Goal: Check status: Check status

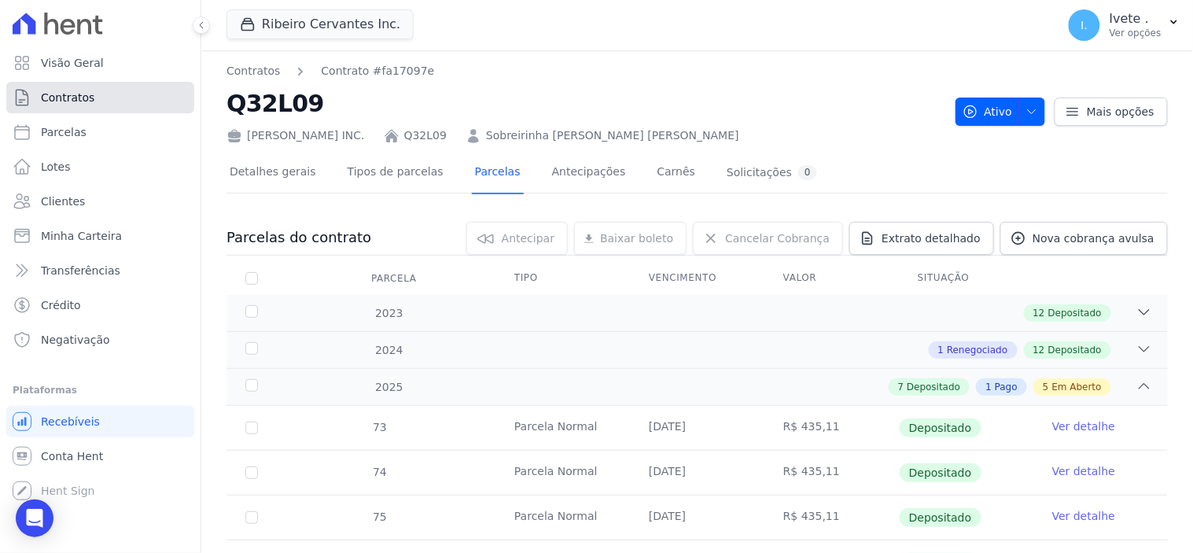
scroll to position [611, 0]
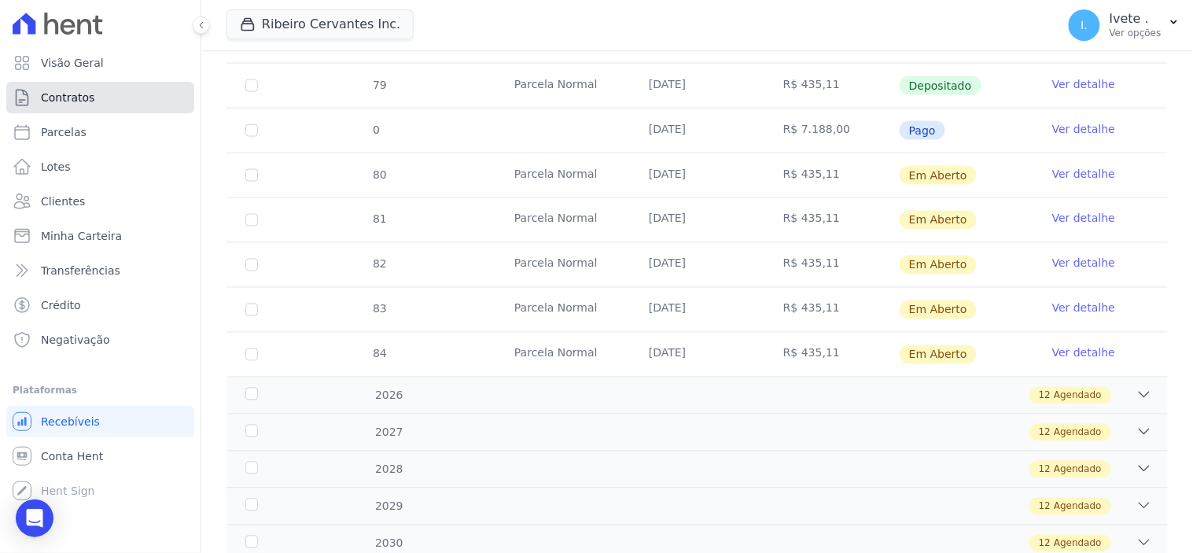
drag, startPoint x: 0, startPoint y: 0, endPoint x: 97, endPoint y: 98, distance: 137.4
click at [97, 98] on link "Contratos" at bounding box center [100, 97] width 188 height 31
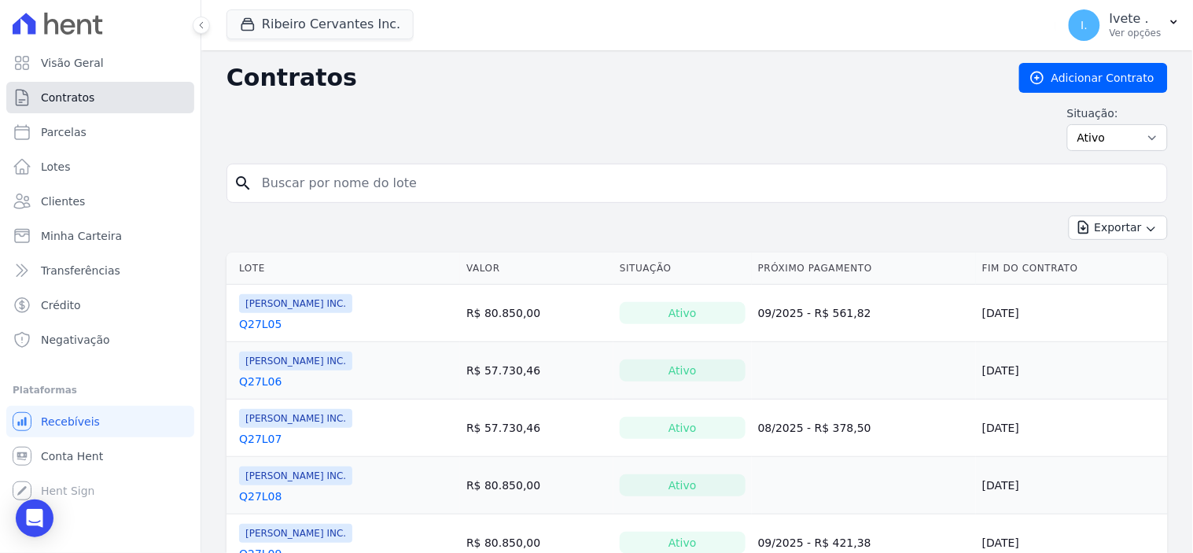
click at [90, 94] on link "Contratos" at bounding box center [100, 97] width 188 height 31
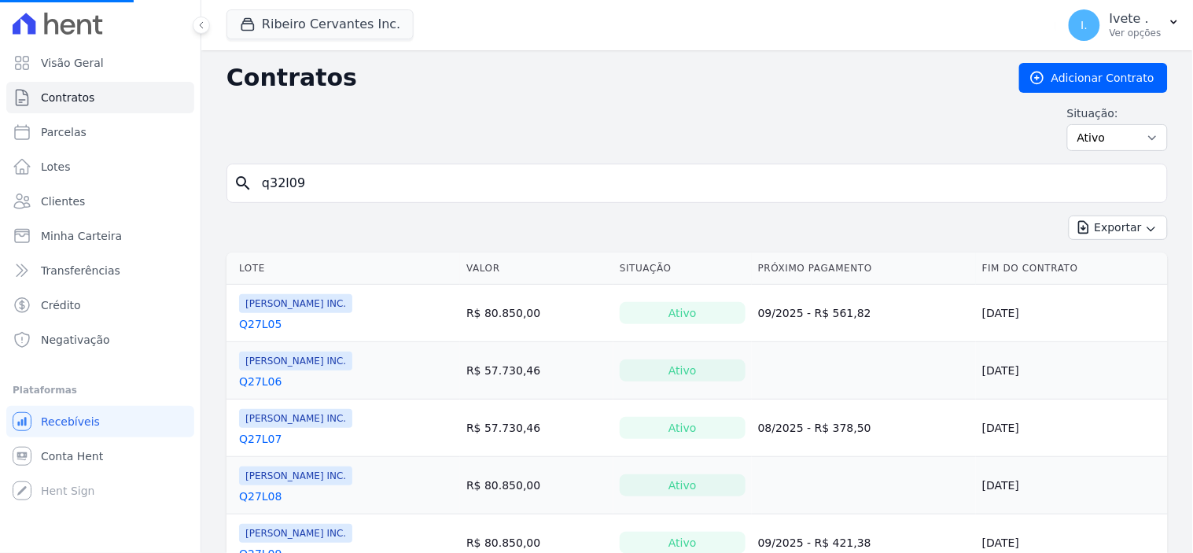
click at [312, 185] on input "q32l09" at bounding box center [707, 183] width 909 height 31
click at [264, 186] on input "search" at bounding box center [707, 183] width 909 height 31
type input "q32l29"
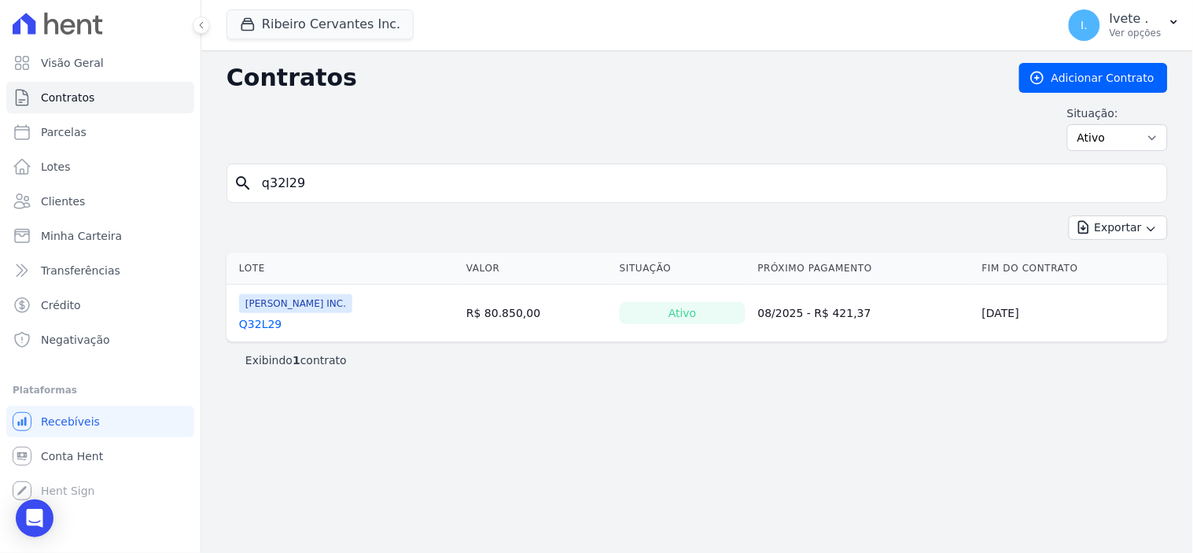
click at [257, 323] on link "Q32L29" at bounding box center [260, 324] width 42 height 16
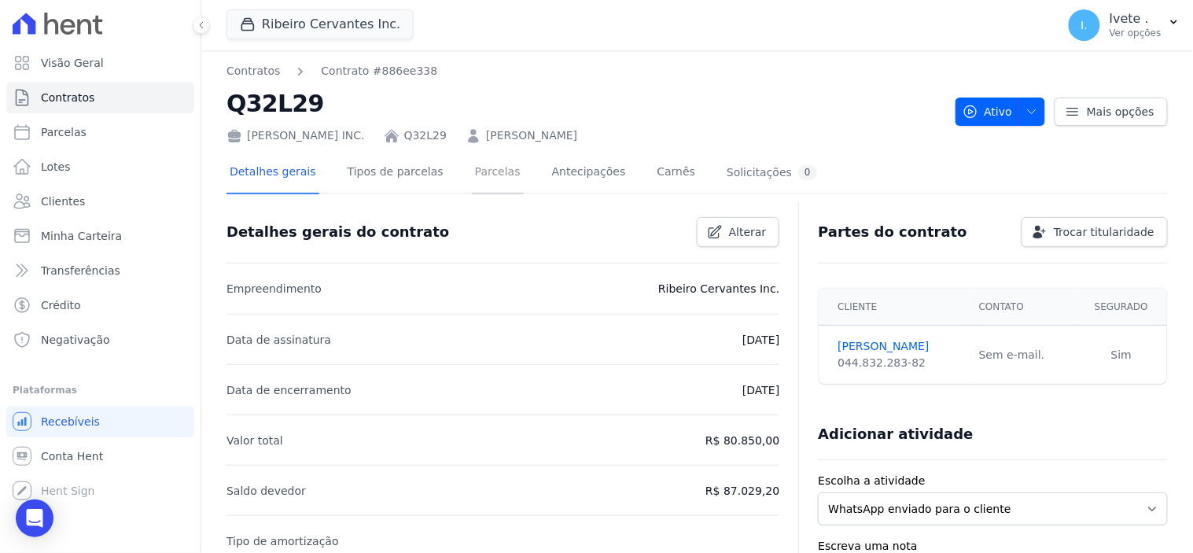
click at [474, 169] on link "Parcelas" at bounding box center [498, 174] width 52 height 42
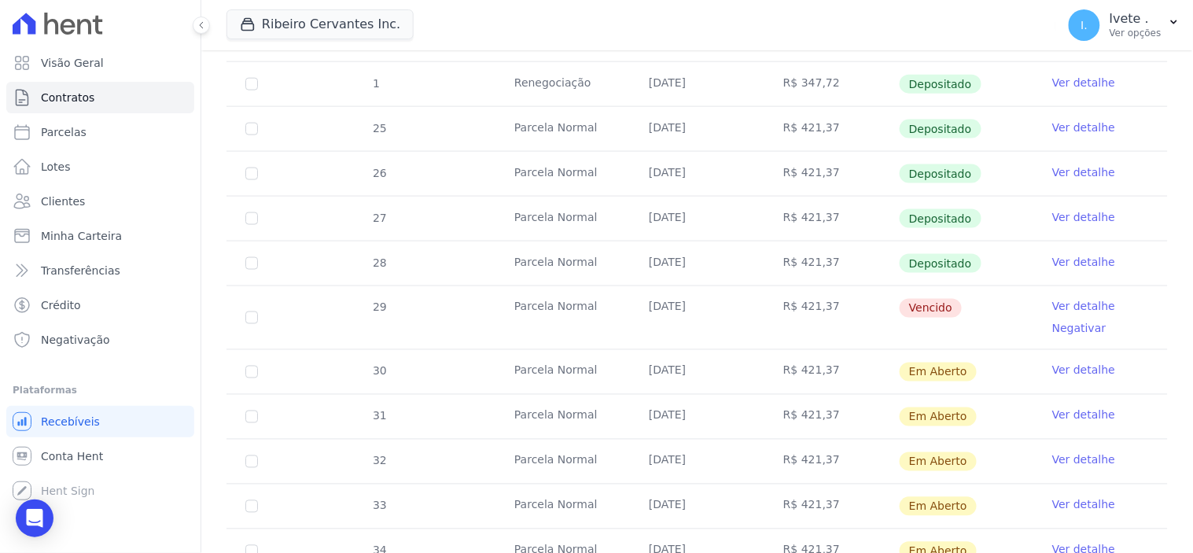
scroll to position [524, 0]
click at [1067, 303] on link "Ver detalhe" at bounding box center [1083, 306] width 63 height 16
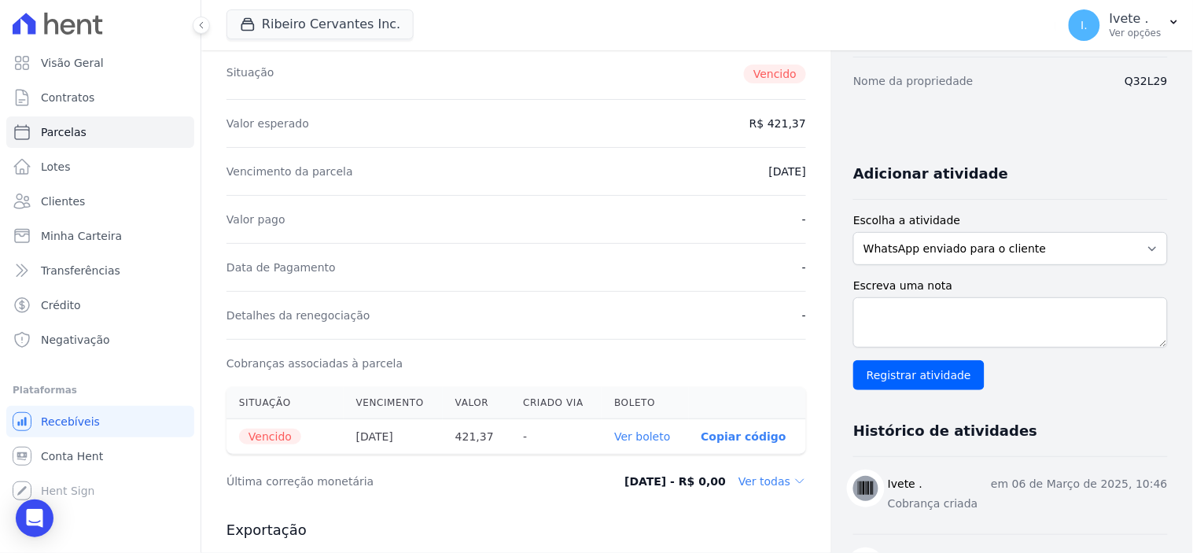
scroll to position [262, 0]
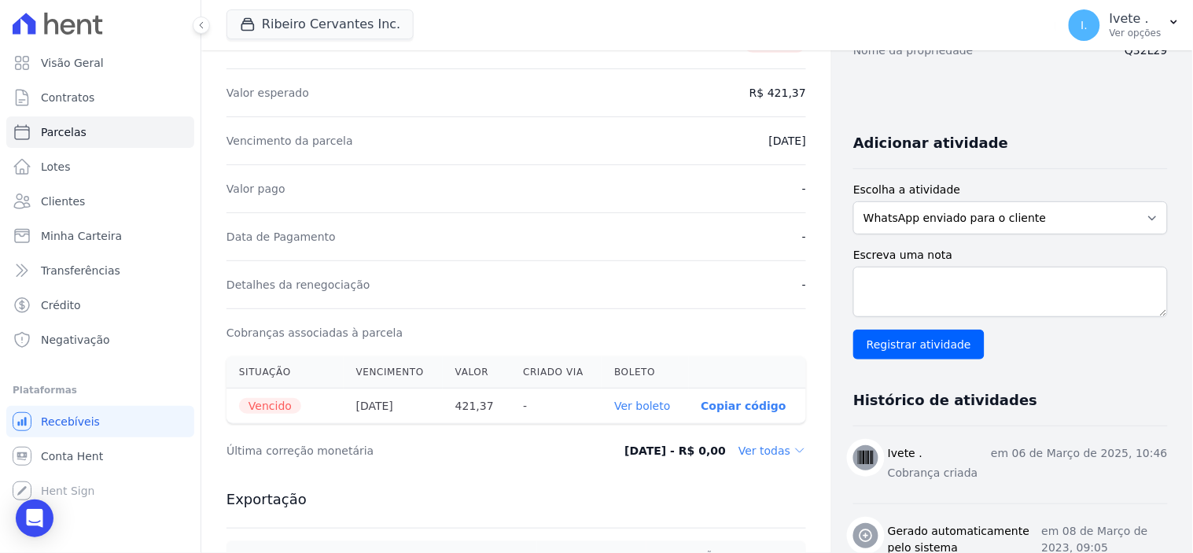
click at [643, 409] on link "Ver boleto" at bounding box center [642, 406] width 56 height 13
click at [56, 451] on span "Conta Hent" at bounding box center [72, 456] width 62 height 16
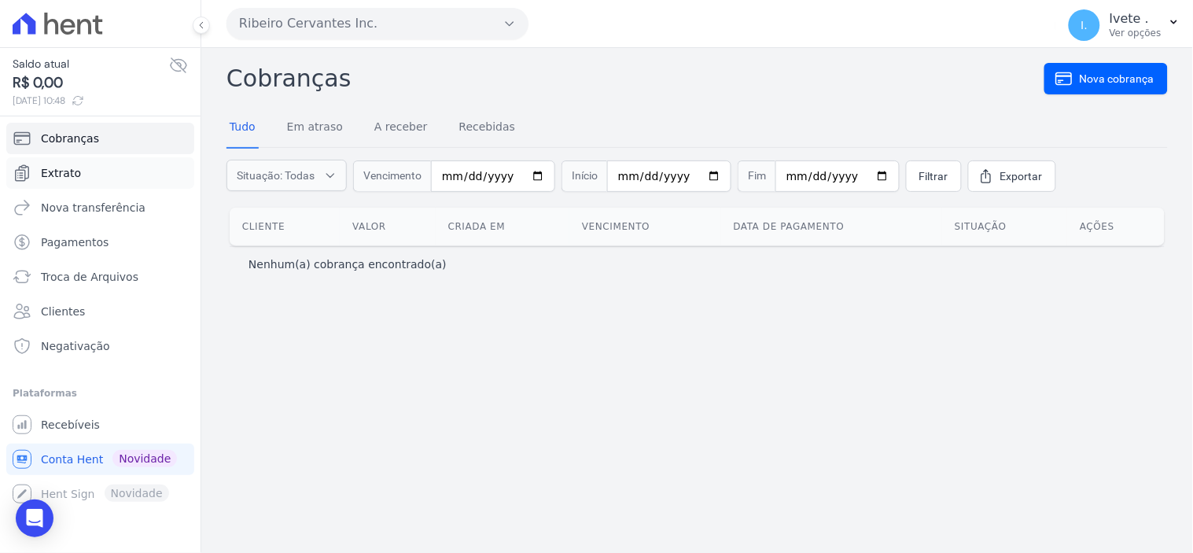
click at [71, 173] on span "Extrato" at bounding box center [61, 173] width 40 height 16
